Goal: Transaction & Acquisition: Purchase product/service

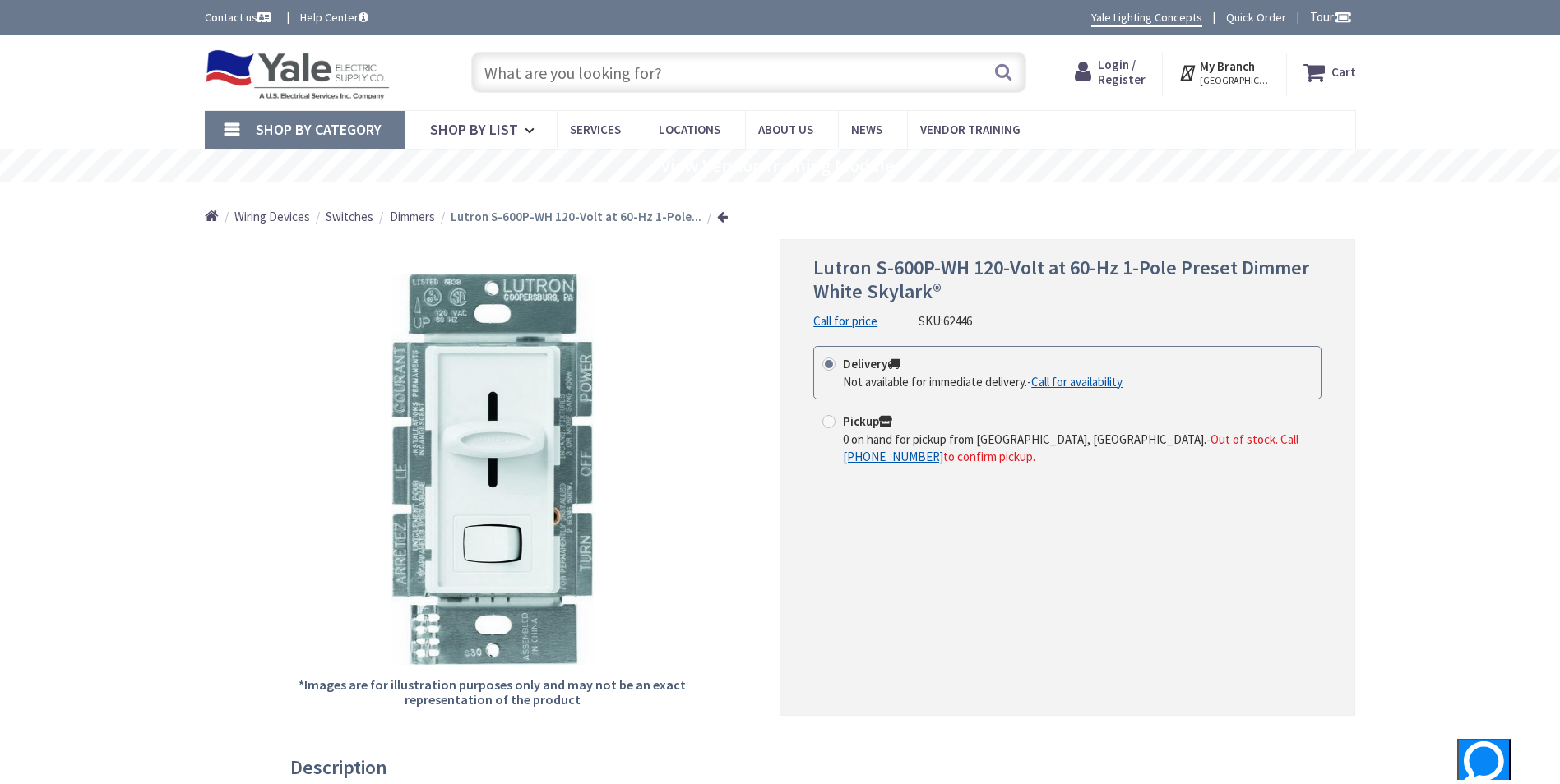
click at [531, 65] on input "text" at bounding box center [748, 72] width 555 height 41
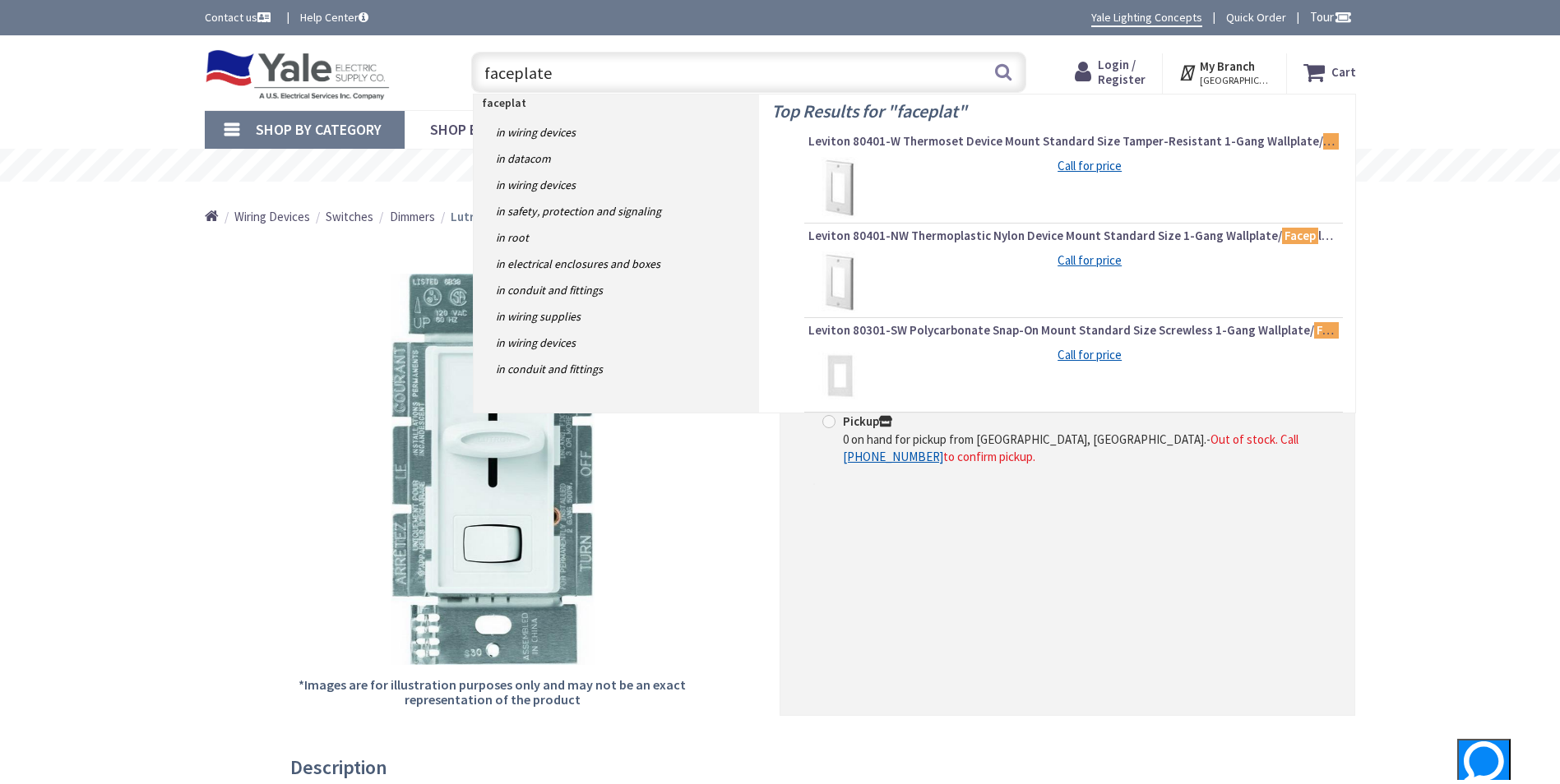
type input "faceplates"
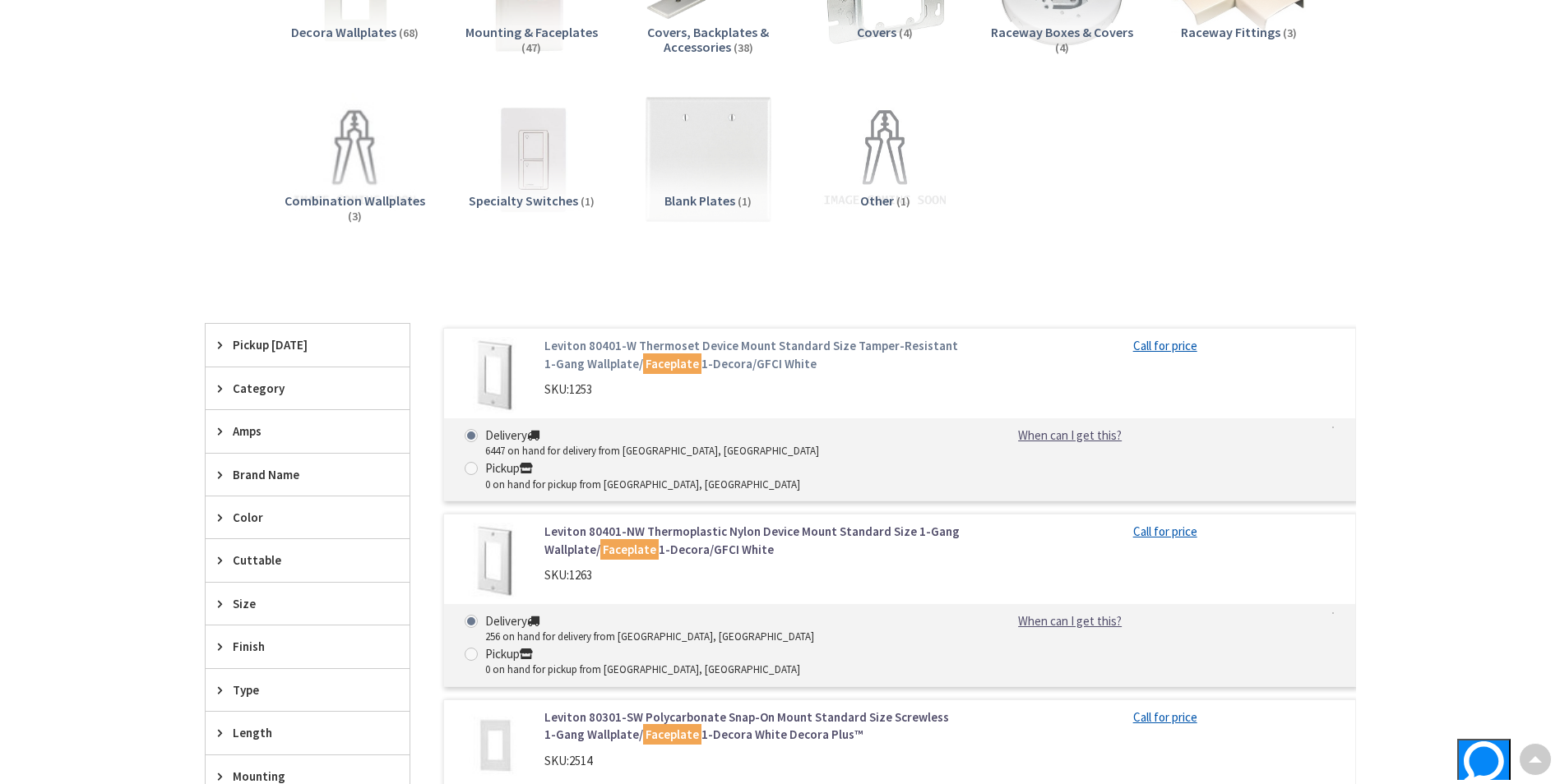
scroll to position [328, 0]
click at [283, 474] on span "Brand Name" at bounding box center [300, 473] width 134 height 17
click at [224, 676] on button "Show more" at bounding box center [307, 672] width 203 height 28
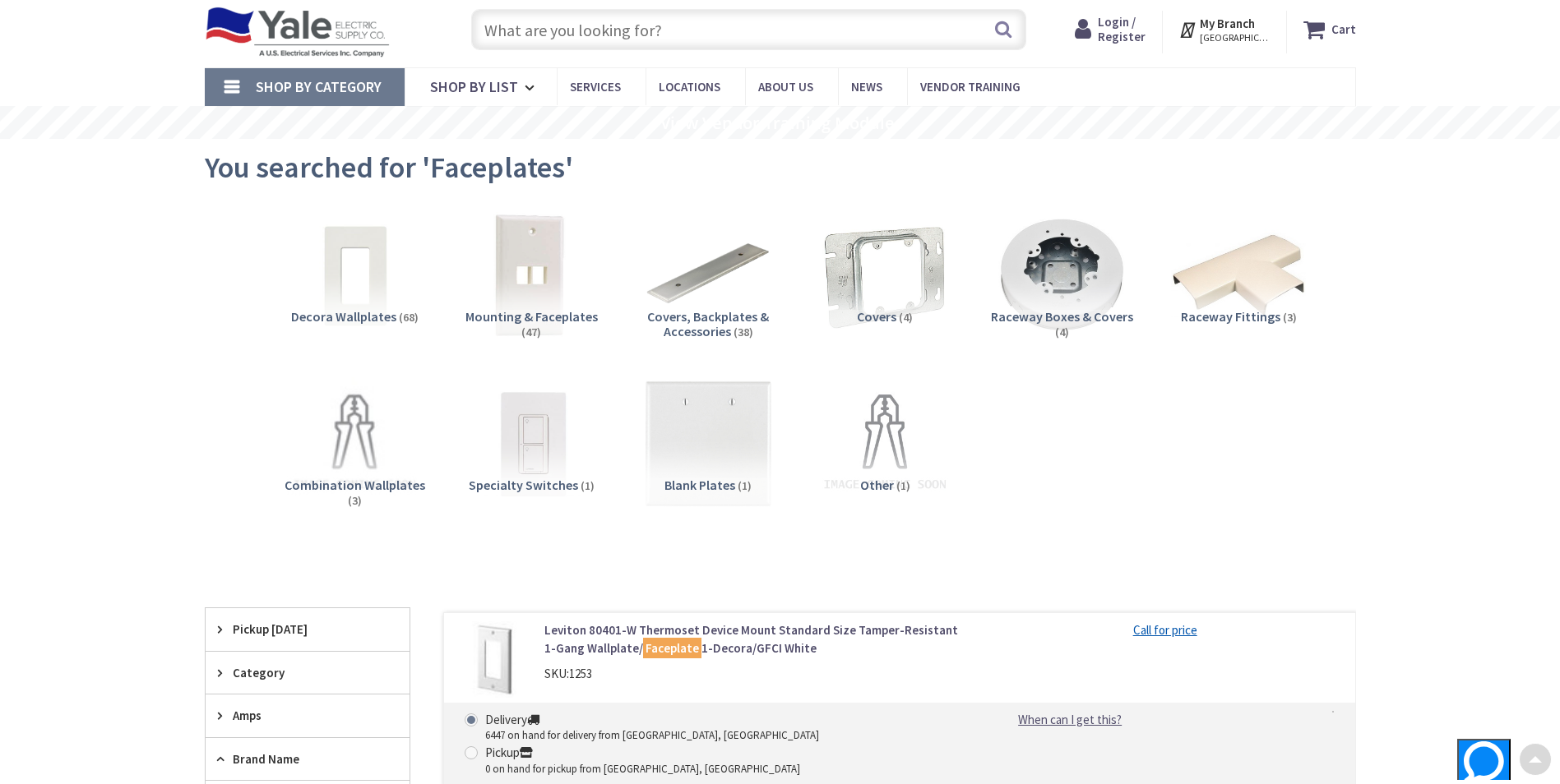
scroll to position [0, 0]
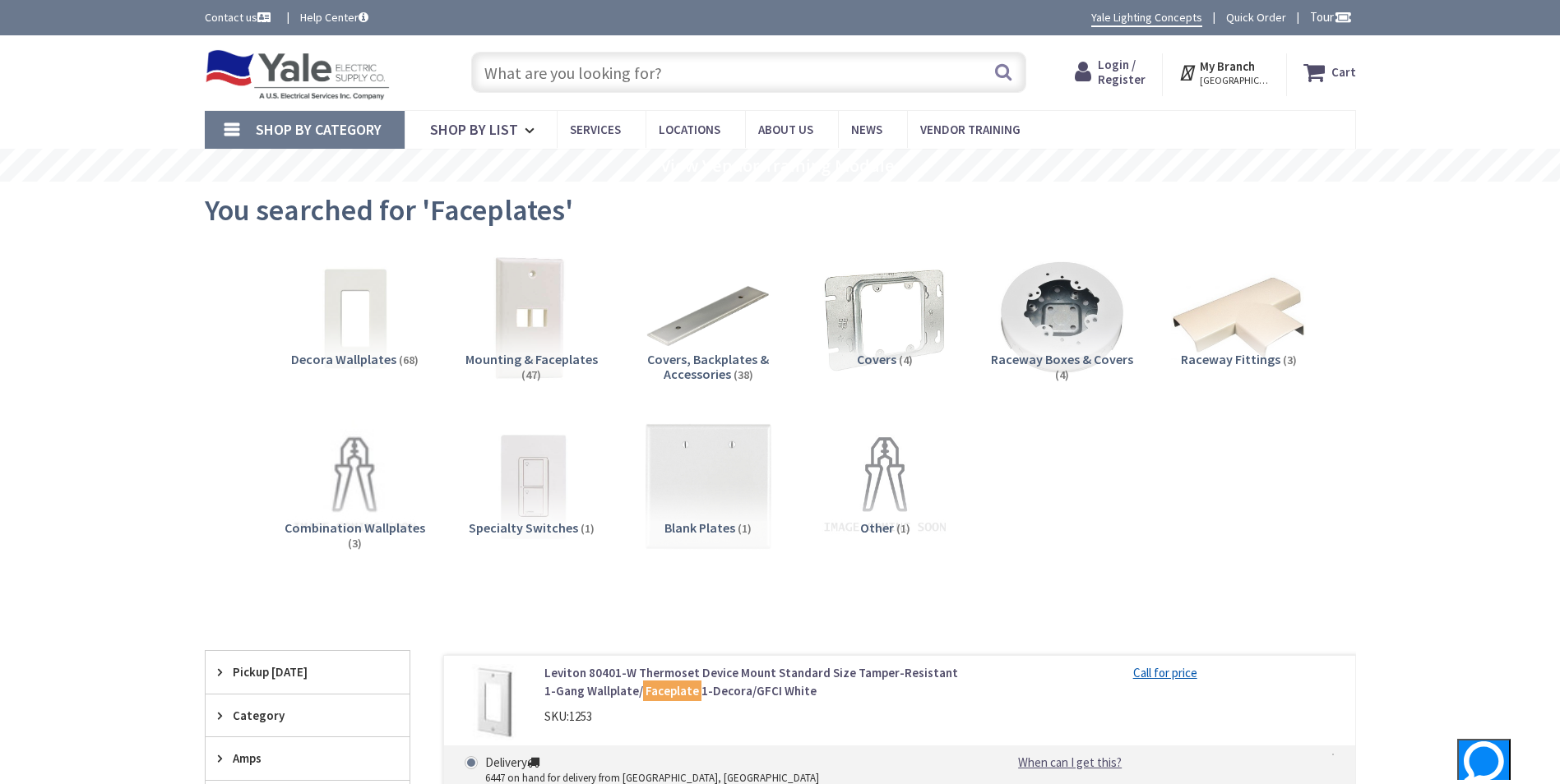
click at [577, 63] on input "text" at bounding box center [748, 72] width 555 height 41
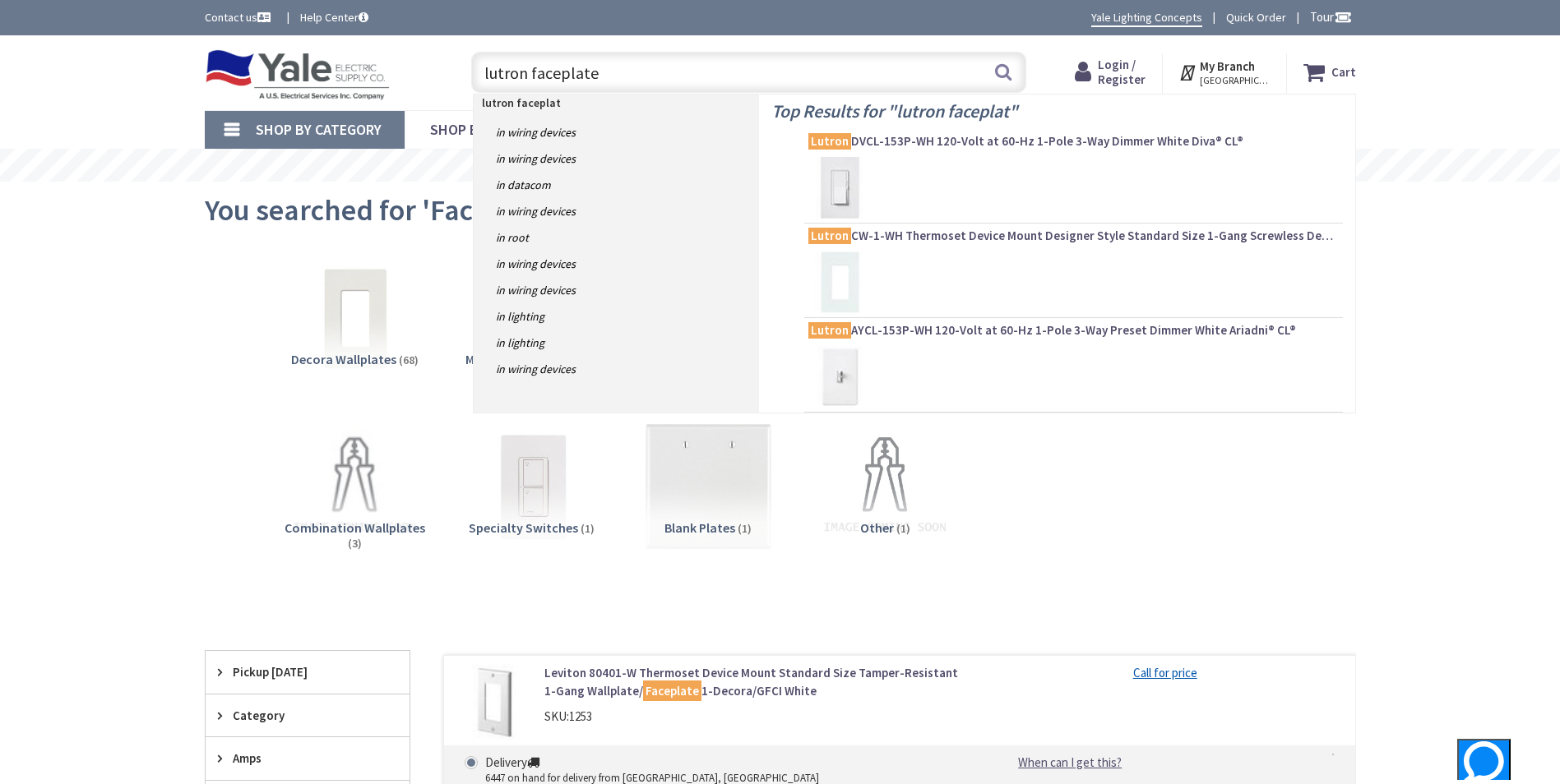
type input "lutron faceplates"
